Goal: Task Accomplishment & Management: Manage account settings

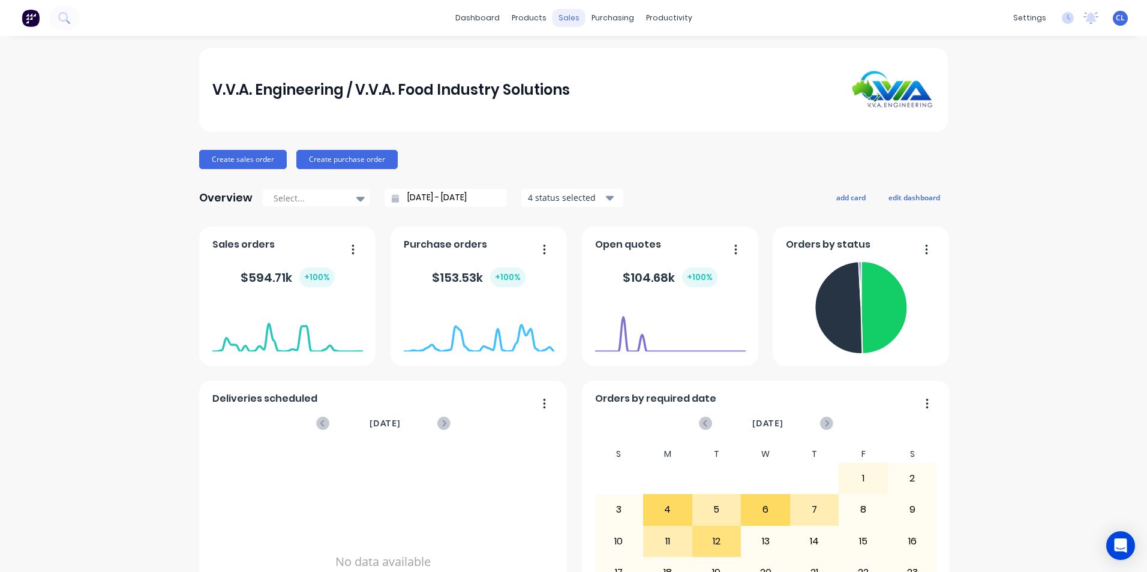
click at [564, 22] on div "sales" at bounding box center [568, 18] width 33 height 18
click at [614, 58] on div "Sales Orders" at bounding box center [608, 57] width 49 height 11
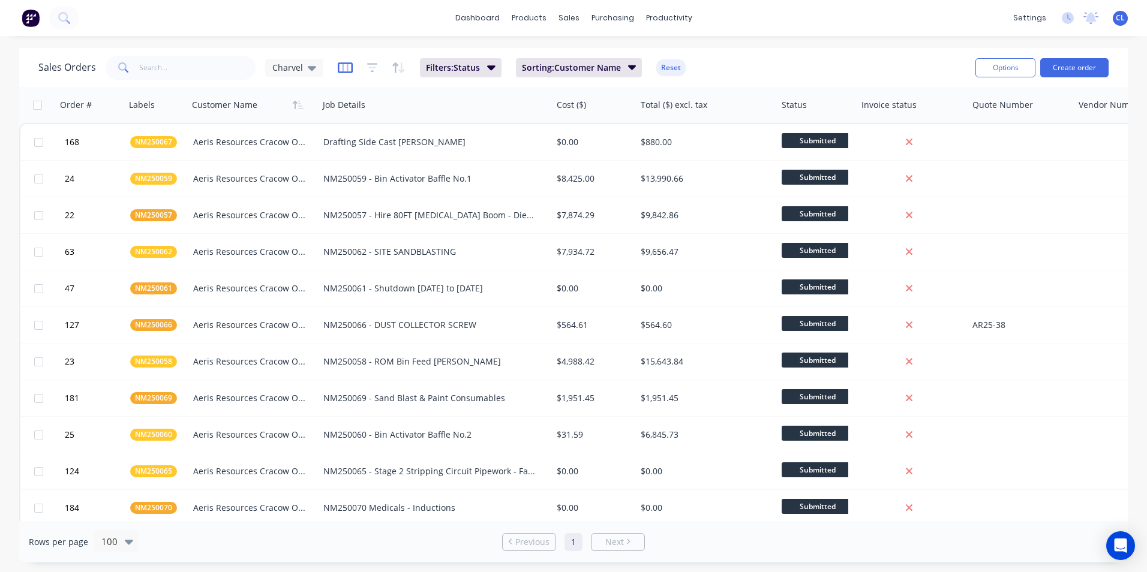
click at [348, 68] on icon "button" at bounding box center [345, 68] width 15 height 12
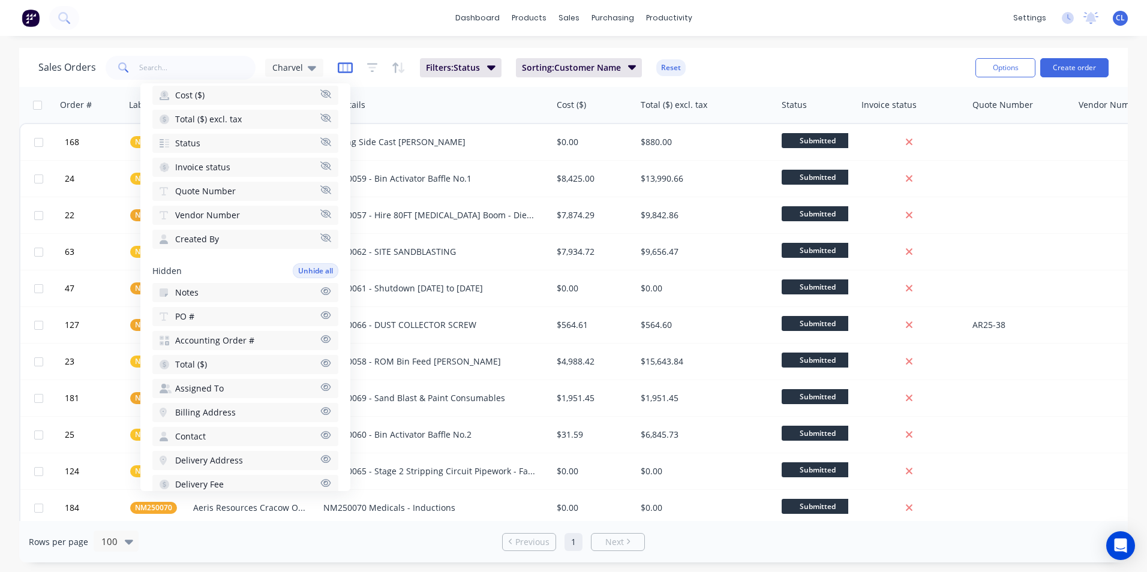
scroll to position [32, 0]
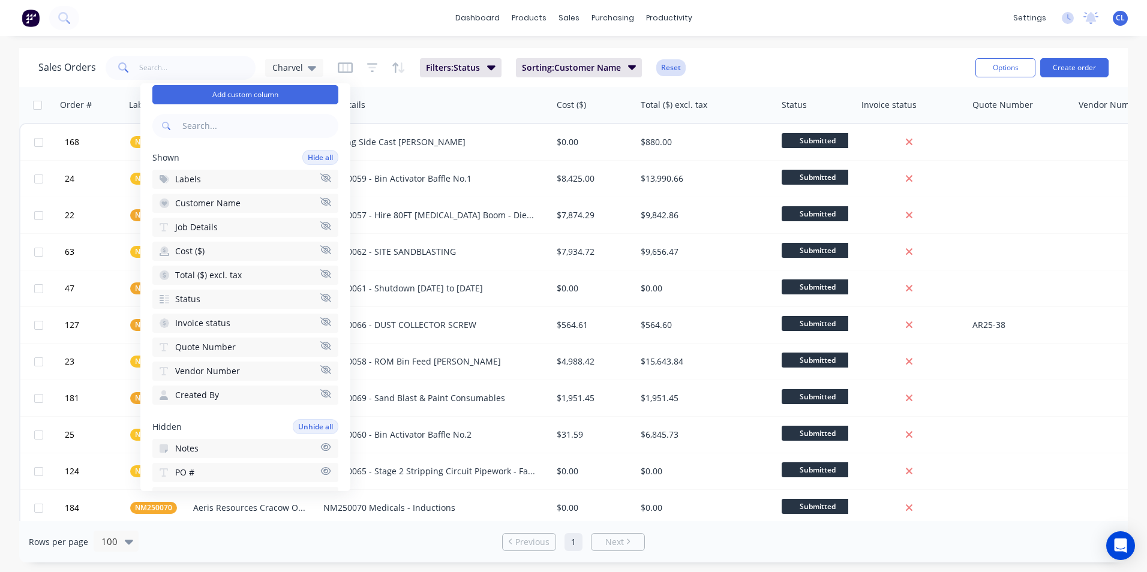
click at [668, 73] on button "Reset" at bounding box center [670, 67] width 29 height 17
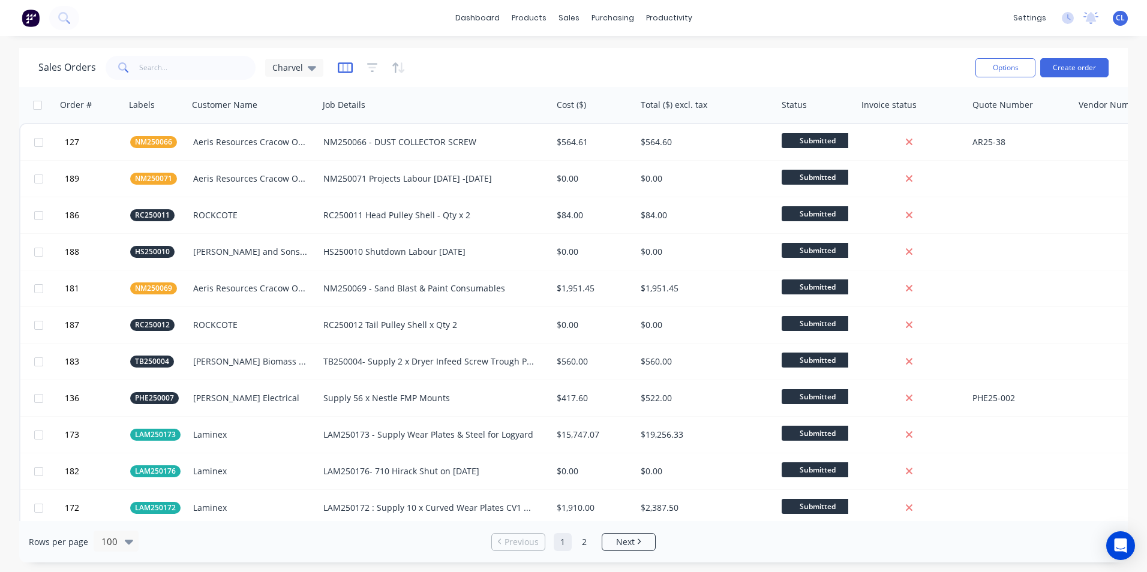
click at [348, 64] on icon "button" at bounding box center [345, 68] width 15 height 12
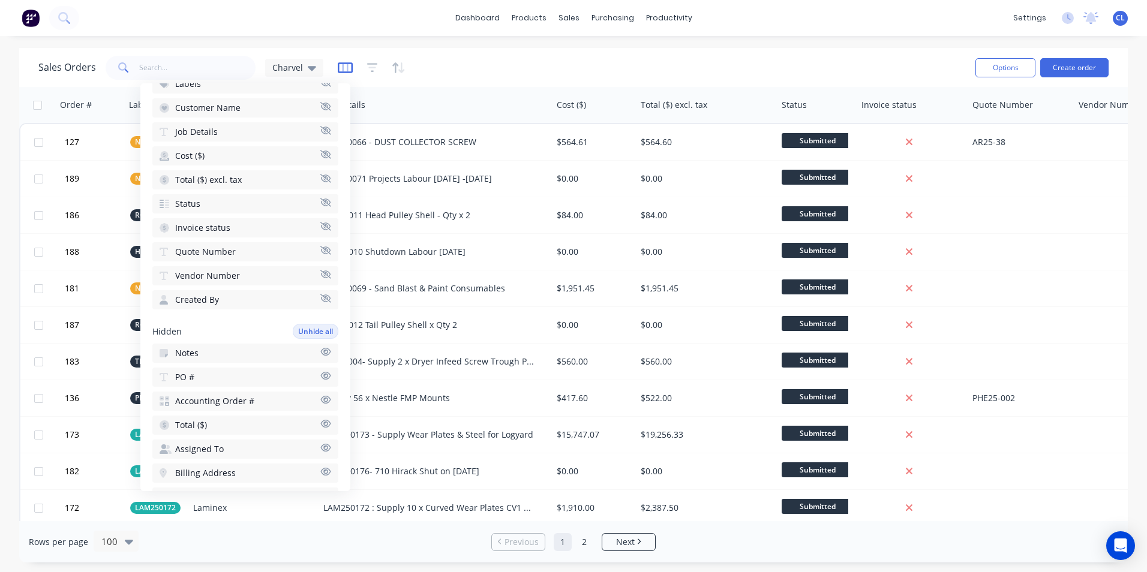
scroll to position [0, 0]
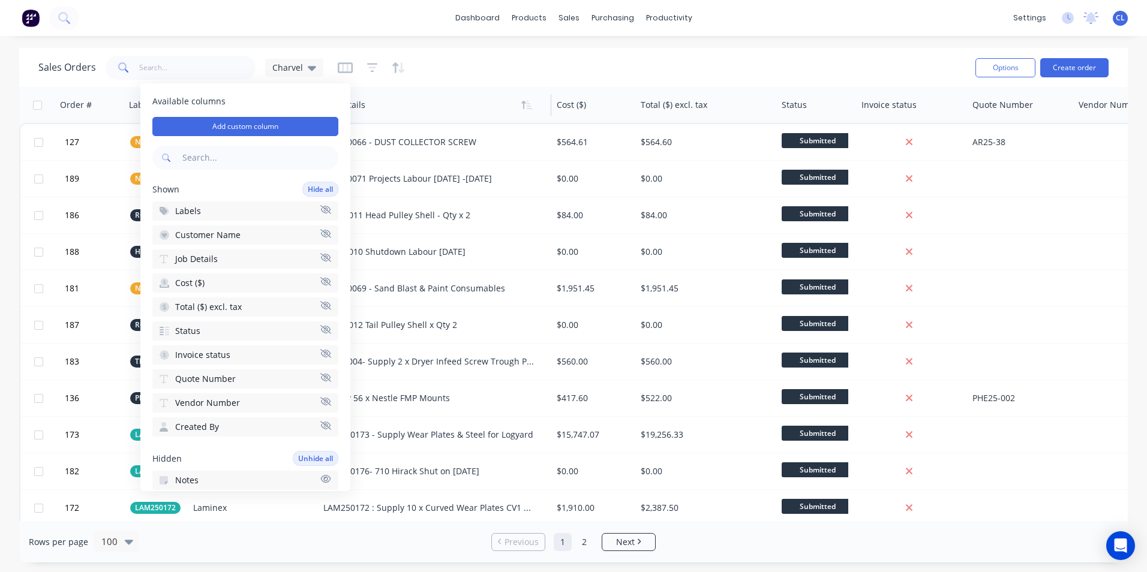
click at [470, 109] on div at bounding box center [429, 105] width 213 height 24
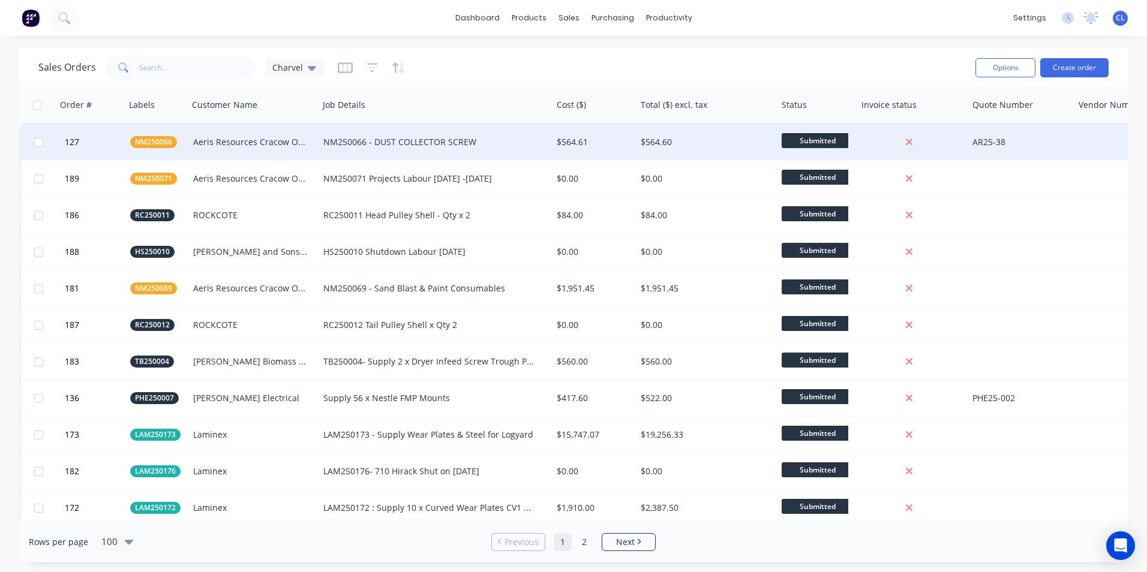
click at [253, 143] on div "Aeris Resources Cracow Operations" at bounding box center [250, 142] width 115 height 12
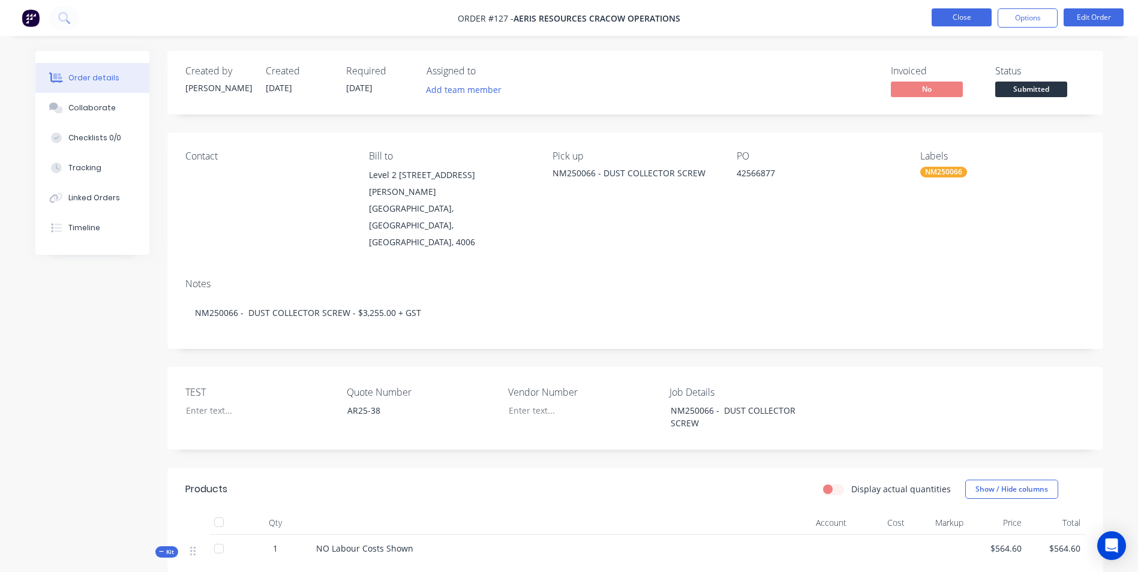
click at [961, 14] on button "Close" at bounding box center [962, 17] width 60 height 18
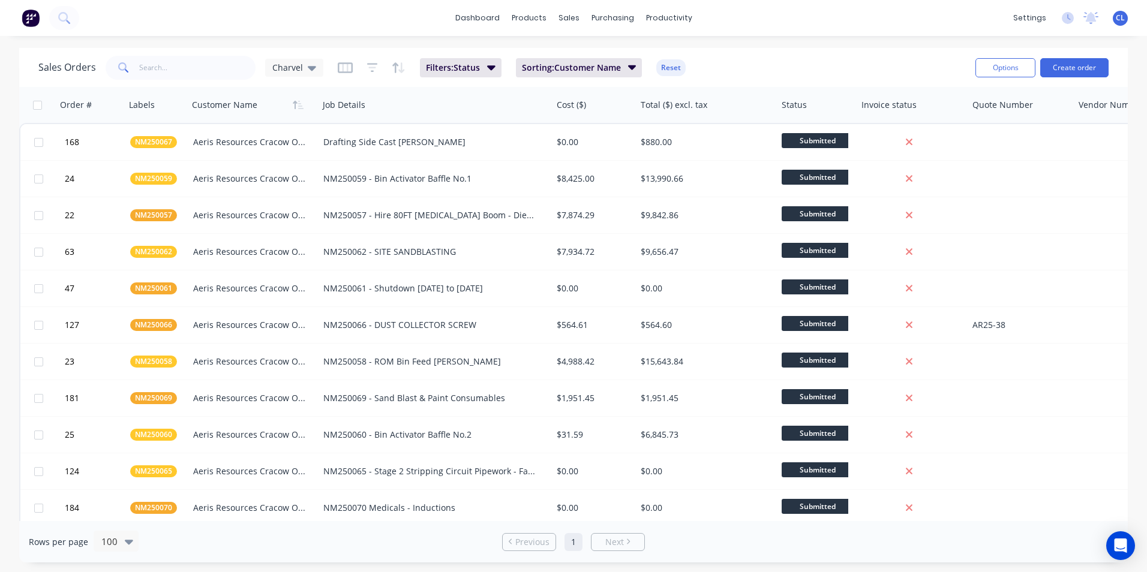
click at [1120, 22] on span "CL" at bounding box center [1120, 18] width 9 height 11
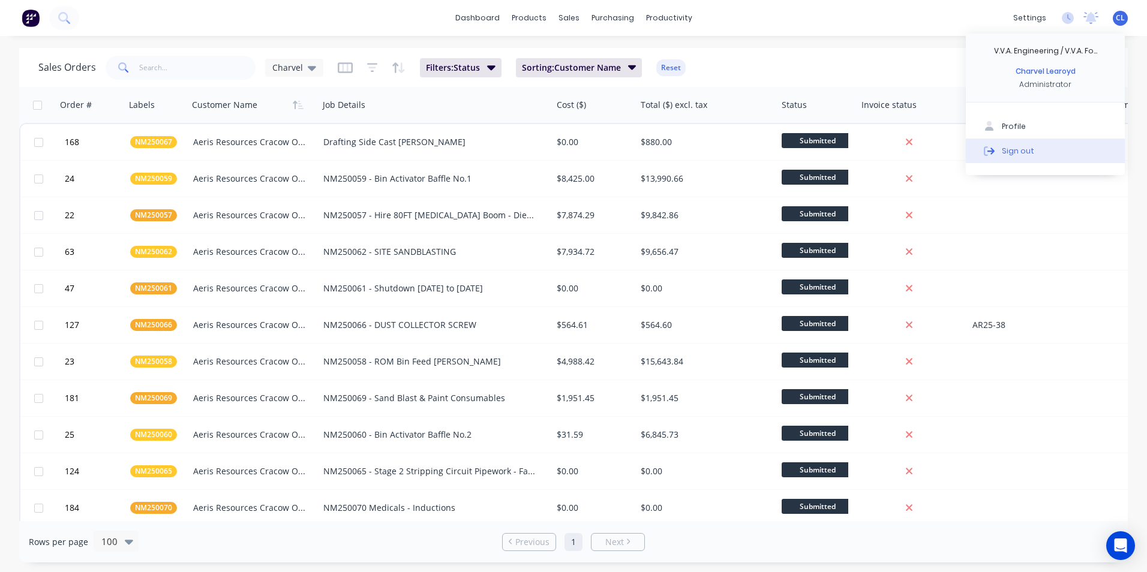
click at [1014, 153] on div "Sign out" at bounding box center [1018, 150] width 32 height 11
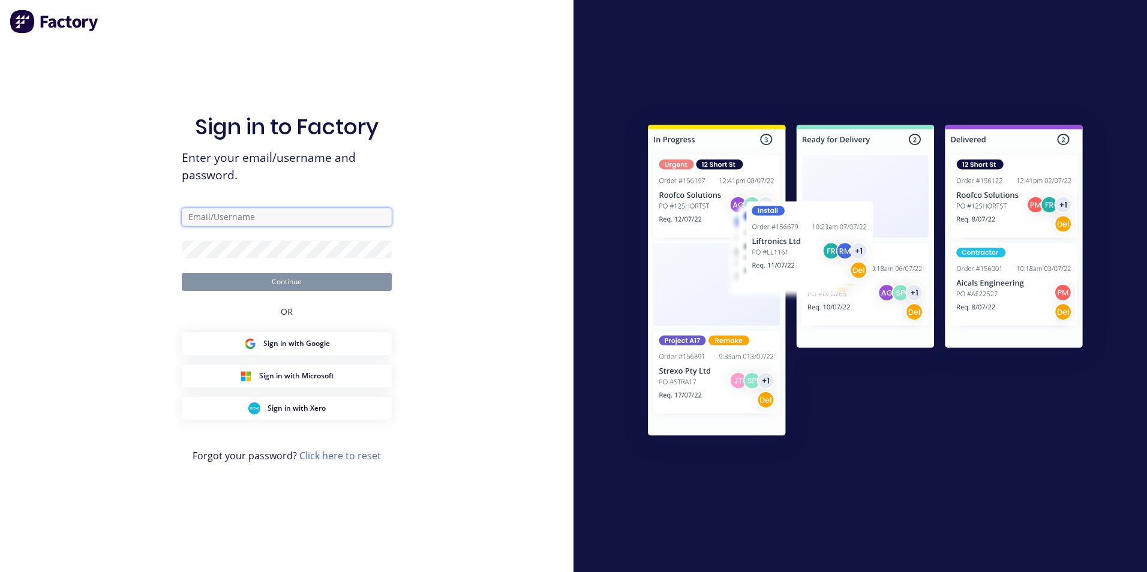
type input "[EMAIL_ADDRESS][DOMAIN_NAME]"
